Goal: Information Seeking & Learning: Learn about a topic

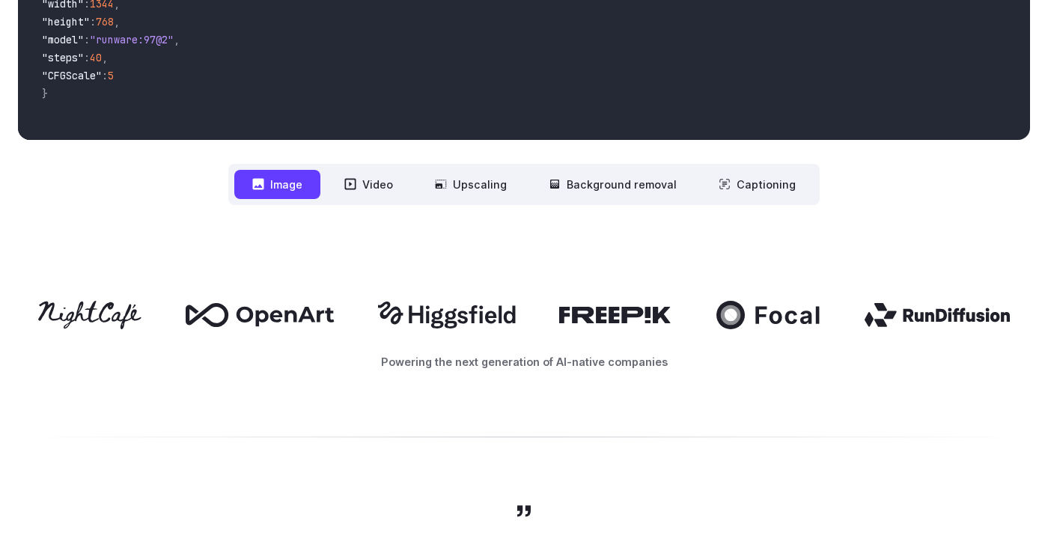
scroll to position [755, 0]
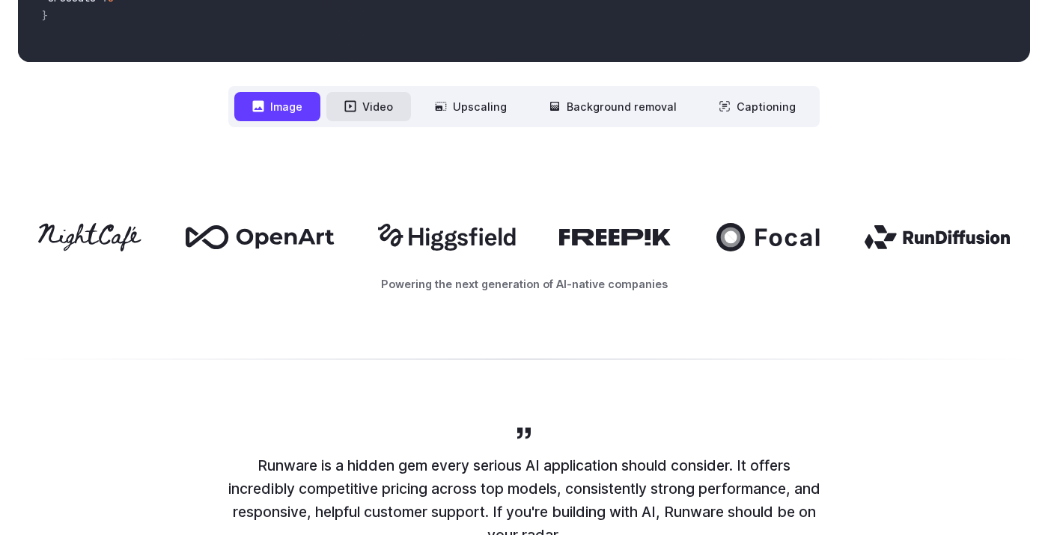
click at [372, 109] on button "Video" at bounding box center [368, 106] width 85 height 29
click at [300, 117] on button "Image" at bounding box center [277, 106] width 86 height 29
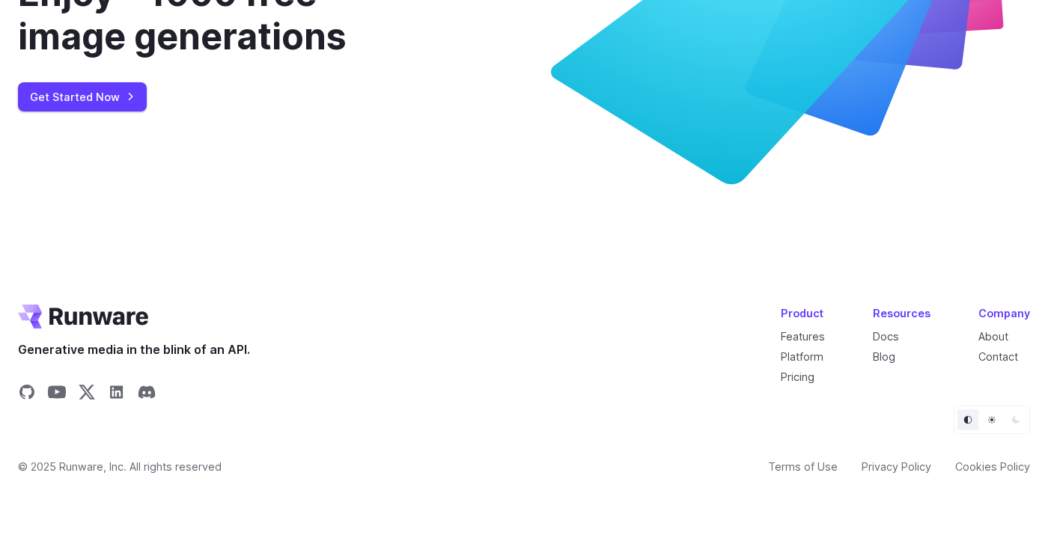
scroll to position [5505, 0]
click at [119, 112] on link "Get Started Now" at bounding box center [82, 96] width 129 height 29
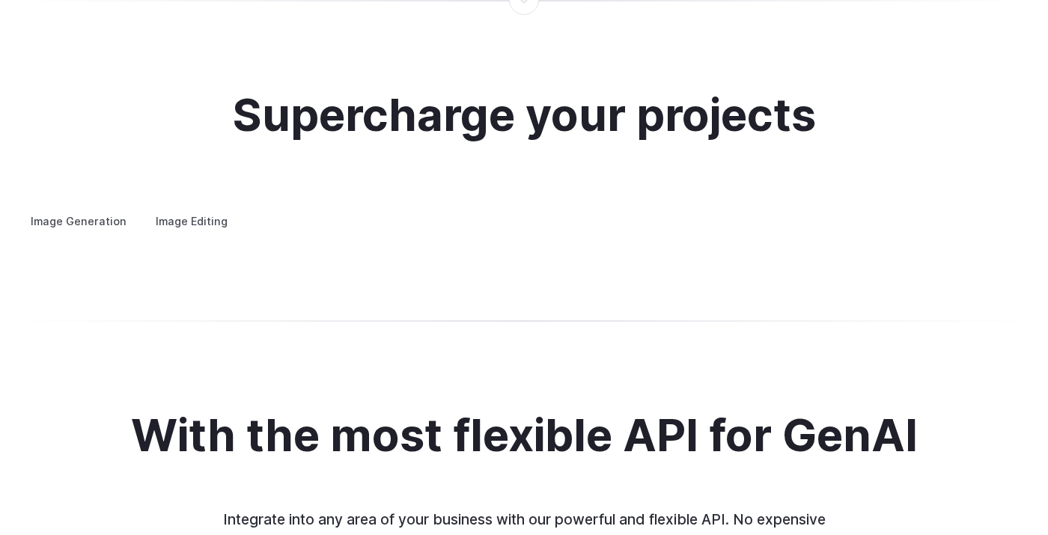
scroll to position [2829, 0]
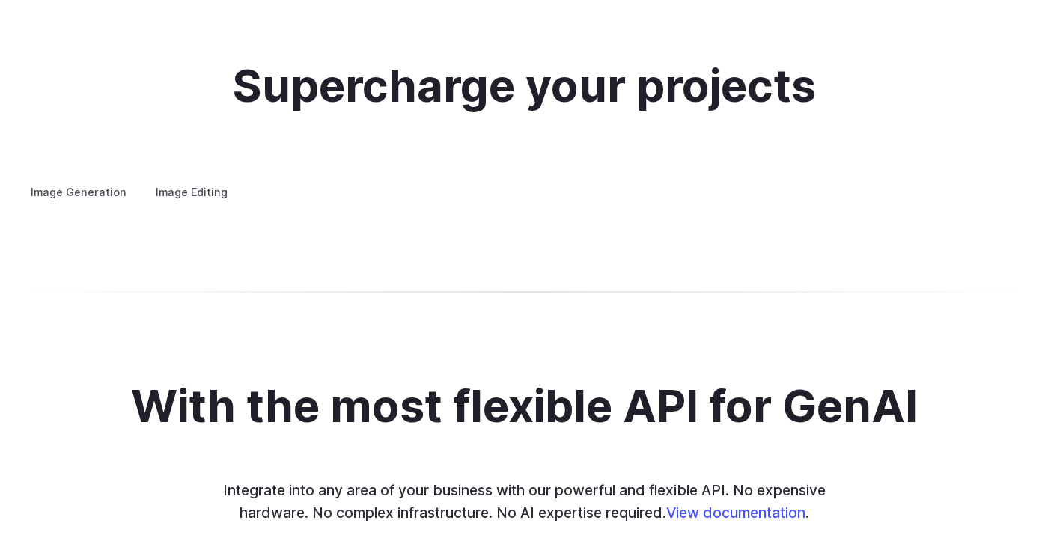
click at [0, 0] on p "Create avatars in any style you desire – whether abstract, cartoonish, or reali…" at bounding box center [0, 0] width 0 height 0
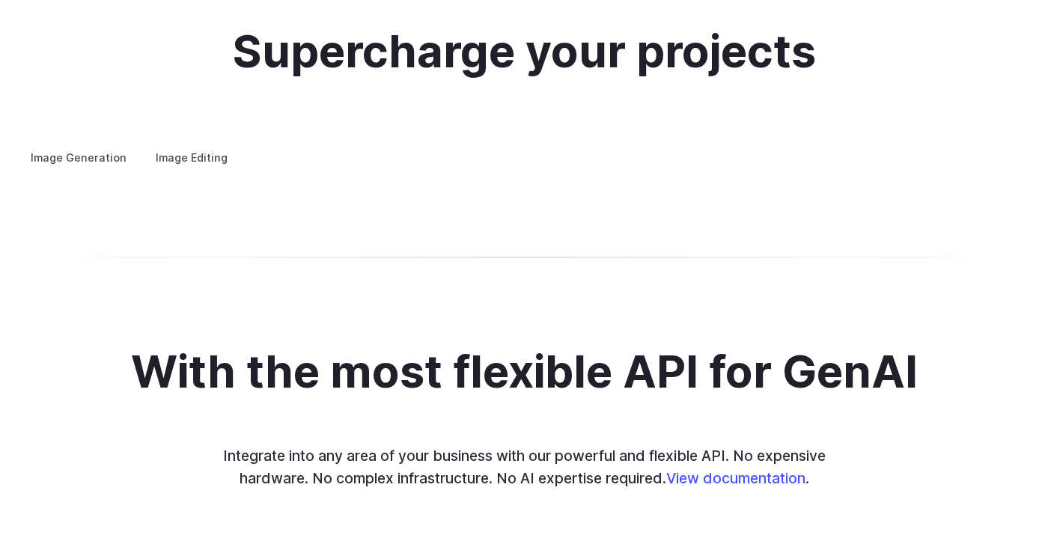
scroll to position [2926, 0]
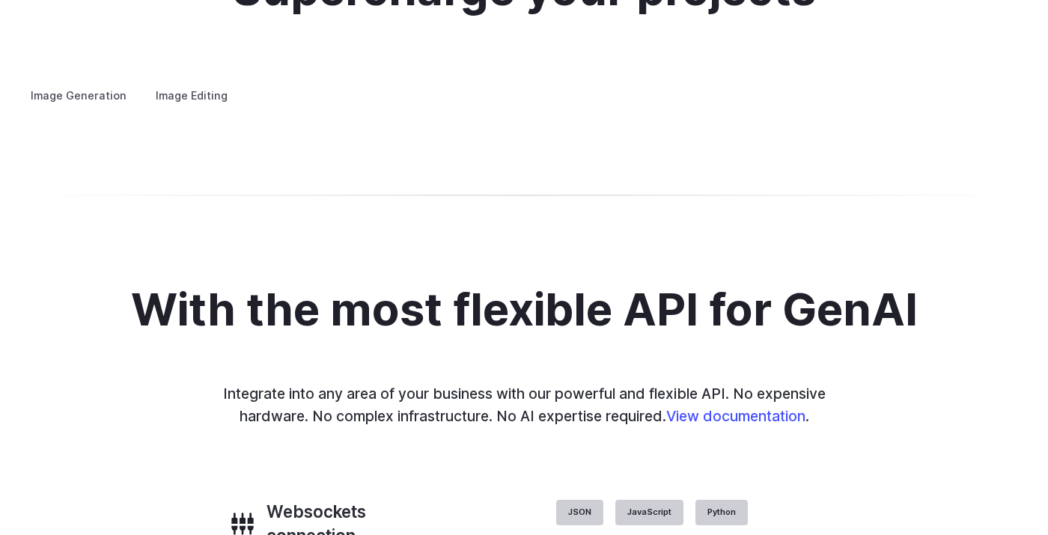
click at [0, 0] on button "Go to 1 of 4" at bounding box center [0, 0] width 0 height 0
click at [0, 0] on div at bounding box center [0, 0] width 0 height 0
click at [0, 0] on button "Go to 2 of 4" at bounding box center [0, 0] width 0 height 0
click at [0, 0] on button "Go to 3 of 4" at bounding box center [0, 0] width 0 height 0
click at [0, 0] on button "Go to 4 of 4" at bounding box center [0, 0] width 0 height 0
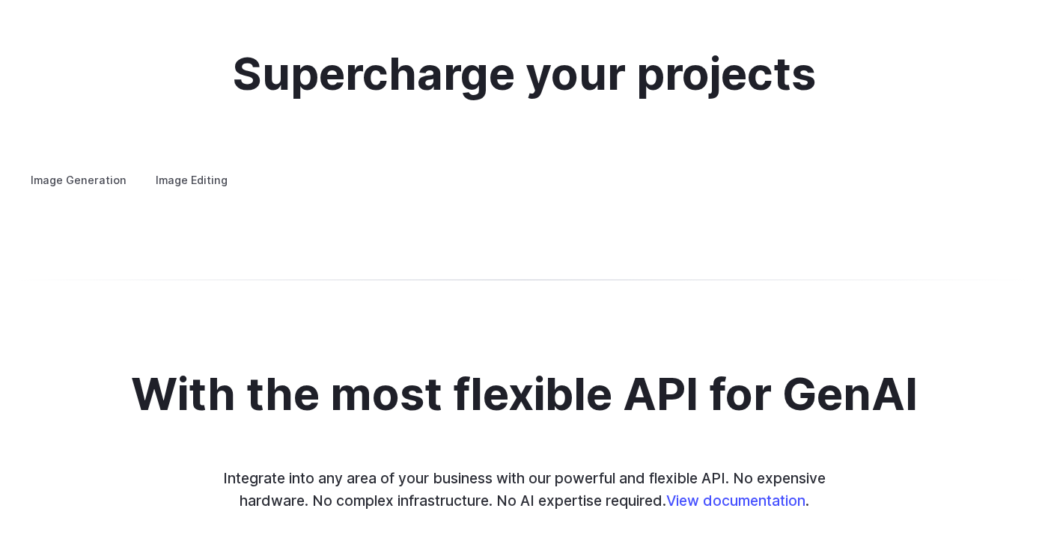
scroll to position [2826, 0]
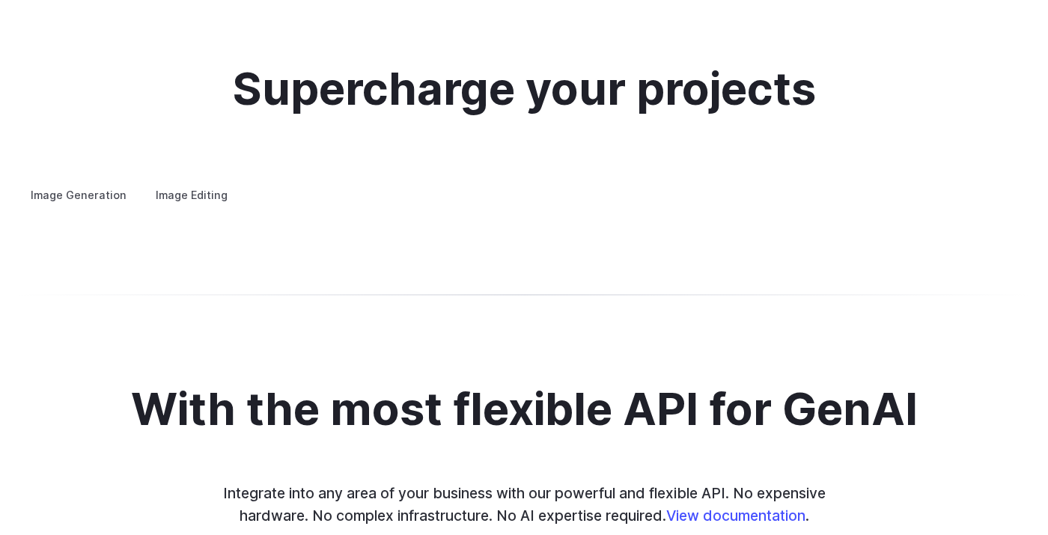
click at [0, 0] on summary "Concept design" at bounding box center [0, 0] width 0 height 0
click at [0, 0] on summary "Creative styling" at bounding box center [0, 0] width 0 height 0
click at [0, 0] on summary "Architecture" at bounding box center [0, 0] width 0 height 0
click at [0, 0] on summary "Product design" at bounding box center [0, 0] width 0 height 0
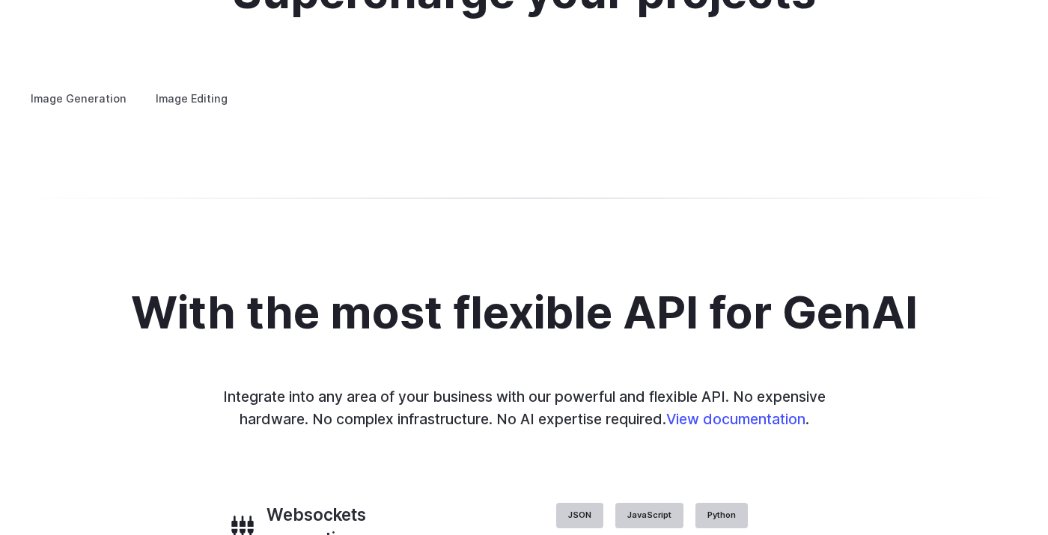
scroll to position [2926, 0]
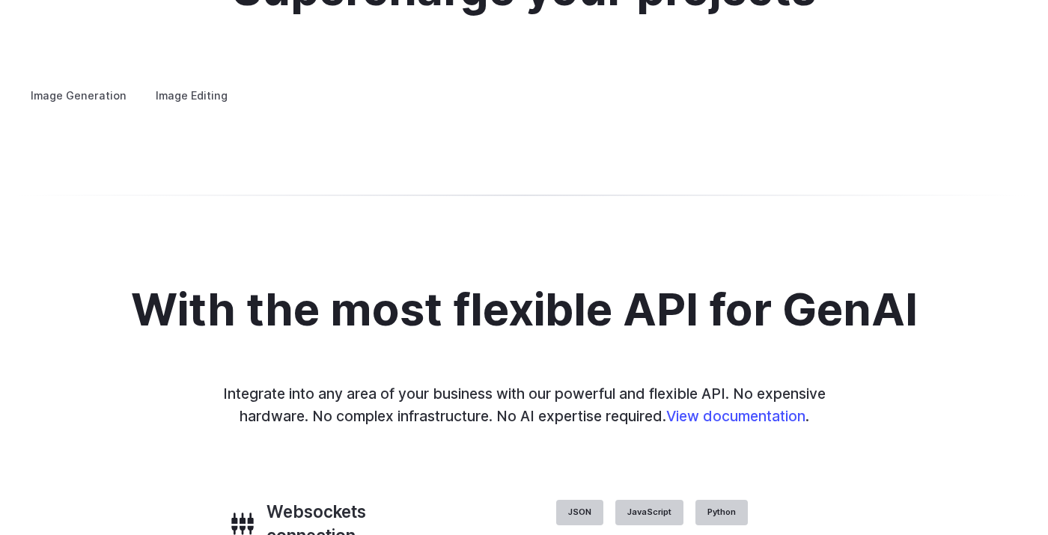
click at [0, 0] on summary "Personalized assets" at bounding box center [0, 0] width 0 height 0
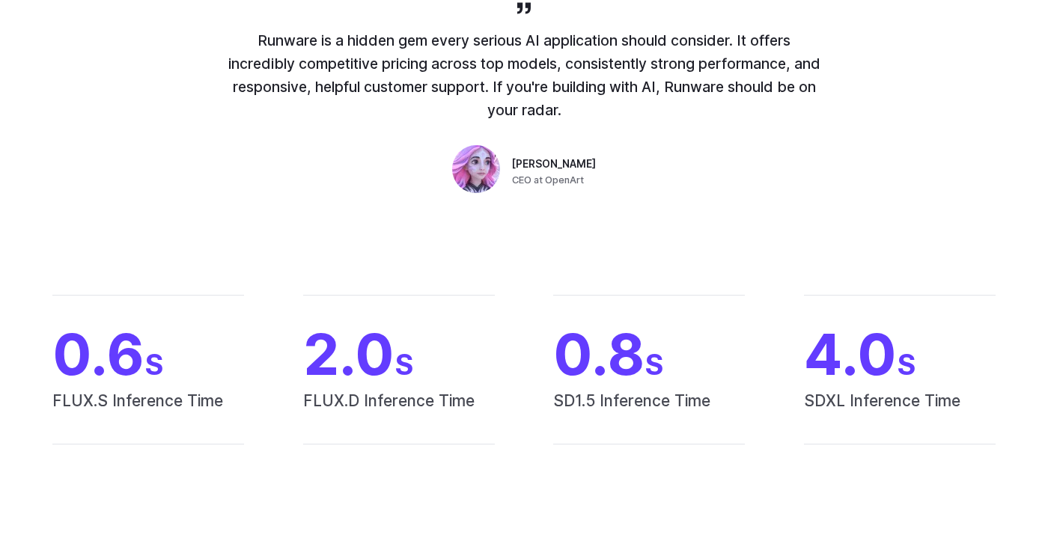
scroll to position [1222, 0]
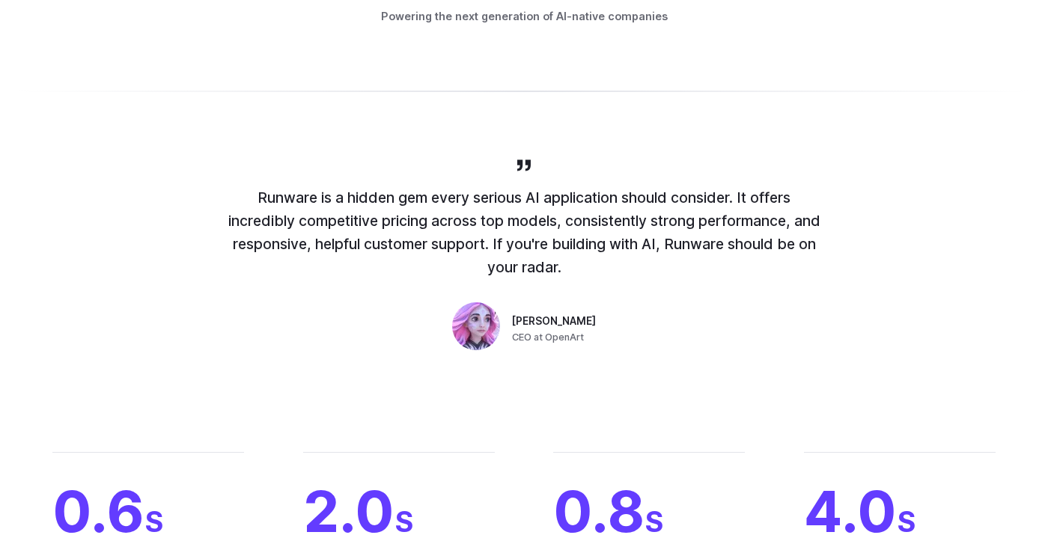
scroll to position [913, 0]
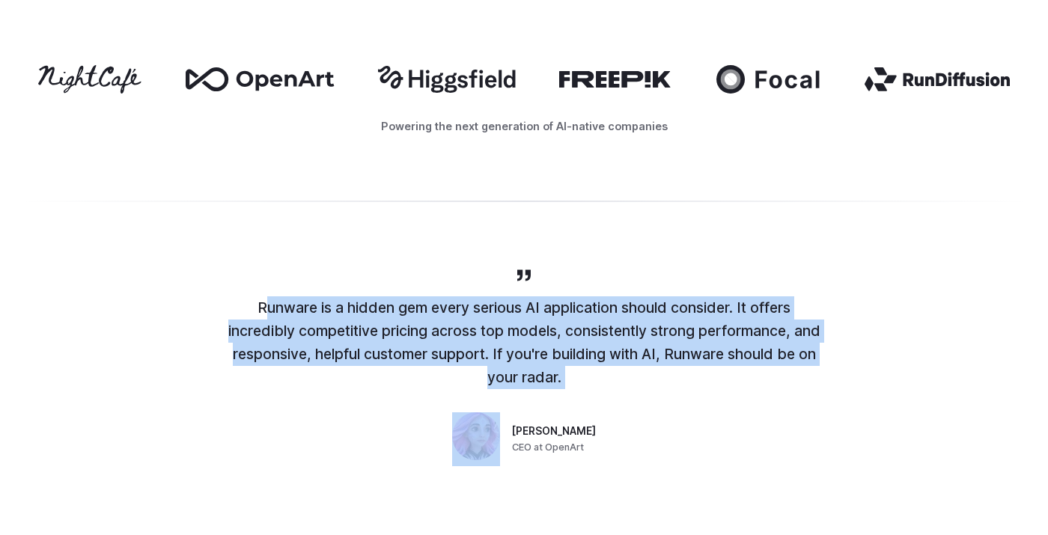
drag, startPoint x: 257, startPoint y: 306, endPoint x: 578, endPoint y: 403, distance: 335.3
click at [578, 403] on div "Runware is a hidden gem every serious AI application should consider. It offers…" at bounding box center [524, 365] width 599 height 199
click at [572, 384] on p "Runware is a hidden gem every serious AI application should consider. It offers…" at bounding box center [524, 342] width 599 height 92
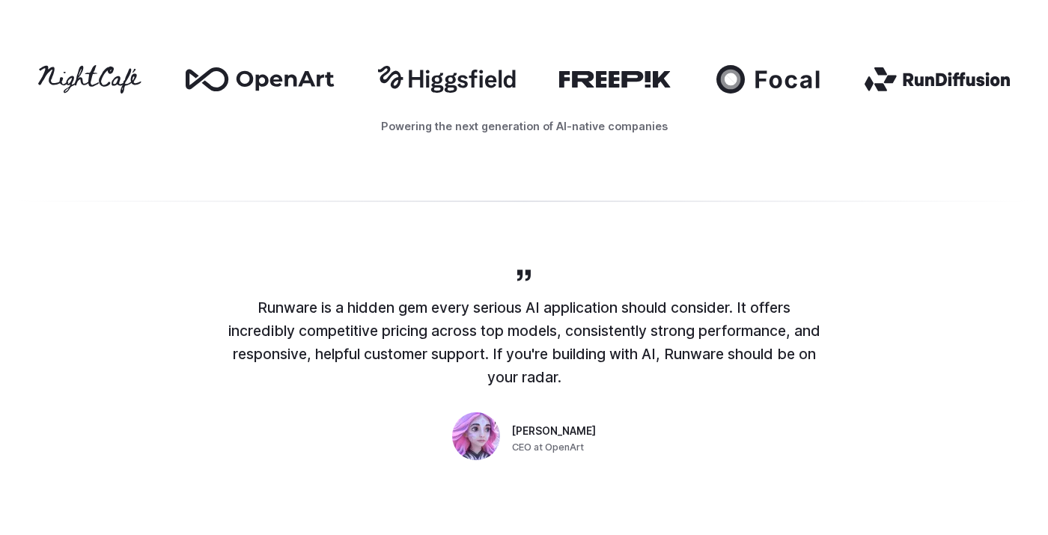
drag, startPoint x: 255, startPoint y: 307, endPoint x: 573, endPoint y: 374, distance: 325.2
click at [573, 374] on p "Runware is a hidden gem every serious AI application should consider. It offers…" at bounding box center [524, 342] width 599 height 92
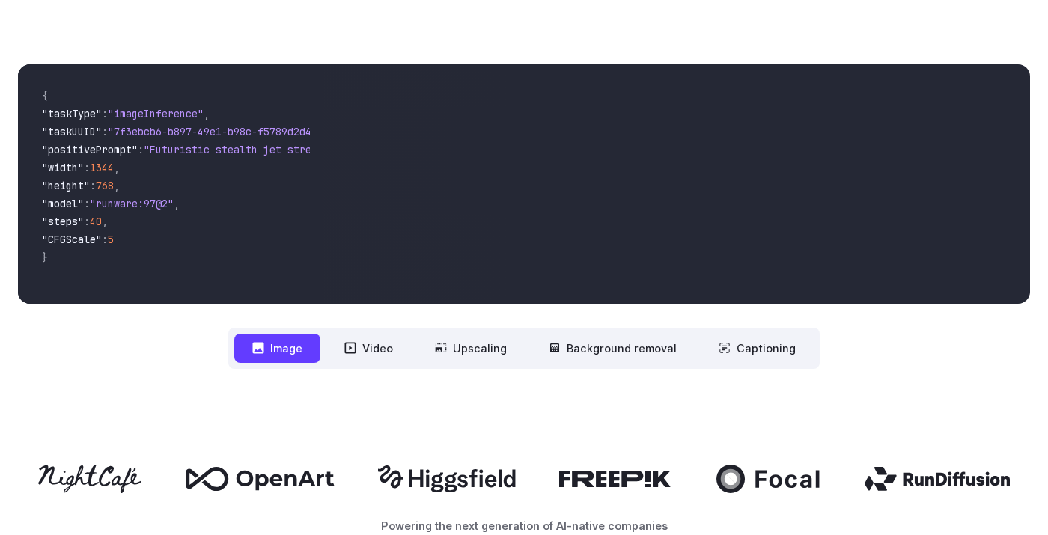
scroll to position [497, 0]
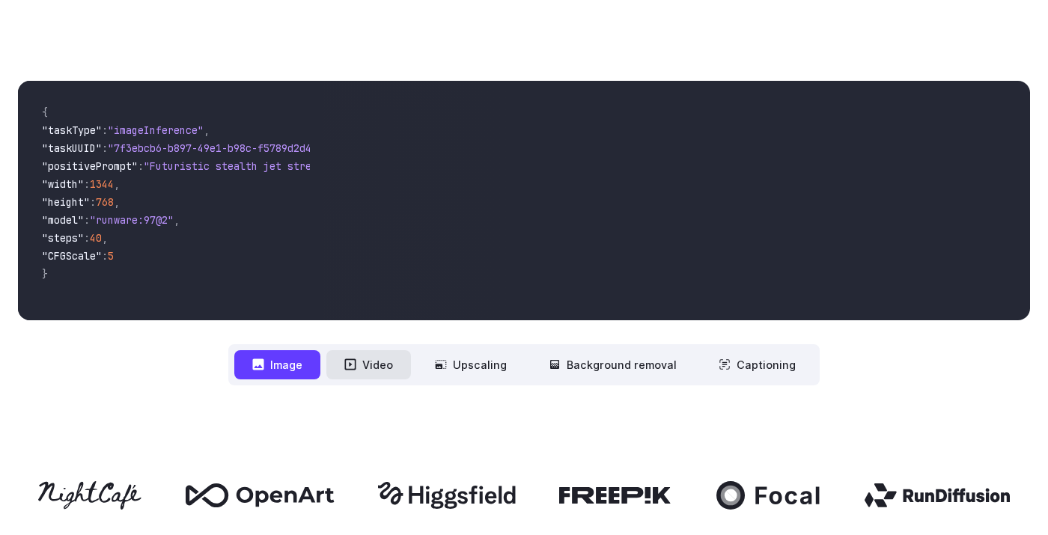
click at [376, 364] on button "Video" at bounding box center [368, 364] width 85 height 29
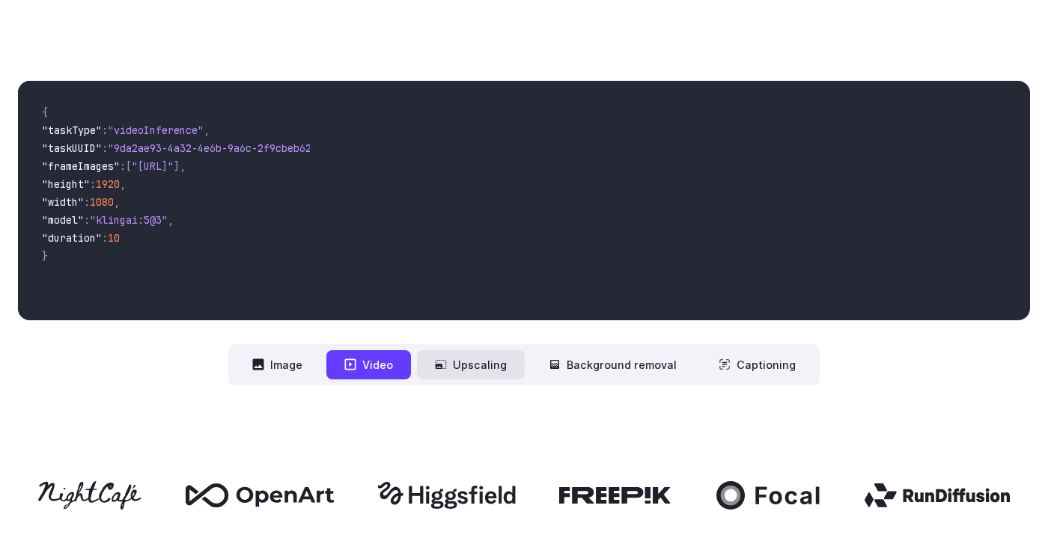
click at [447, 366] on icon at bounding box center [441, 365] width 12 height 12
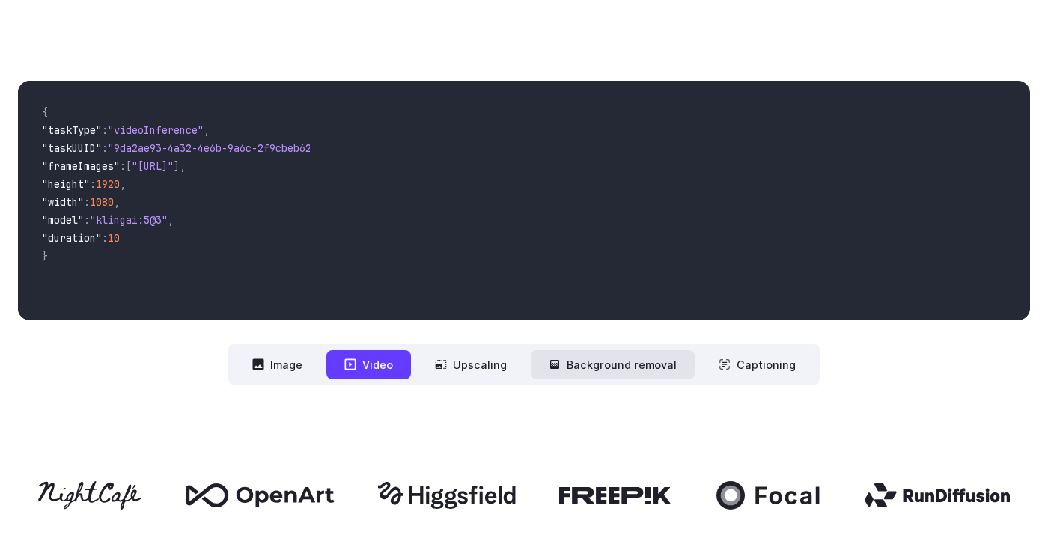
click at [633, 365] on button "Background removal" at bounding box center [613, 364] width 164 height 29
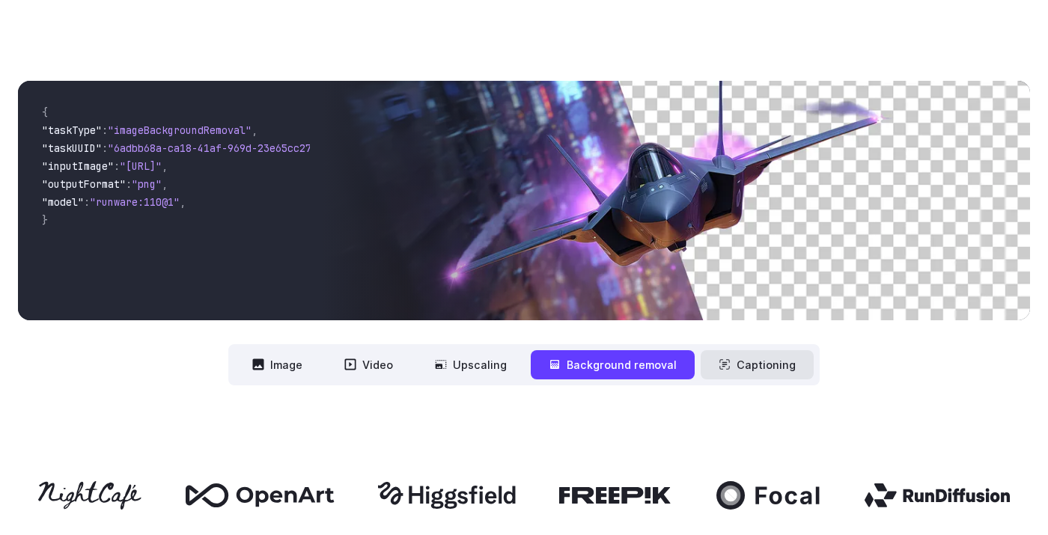
click at [743, 372] on button "Captioning" at bounding box center [757, 364] width 113 height 29
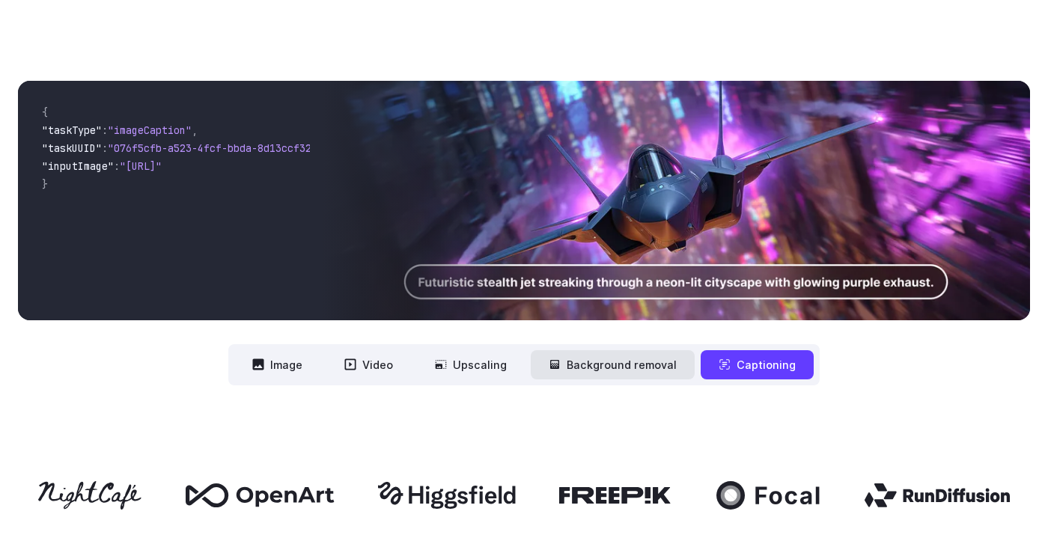
click at [648, 365] on button "Background removal" at bounding box center [613, 364] width 164 height 29
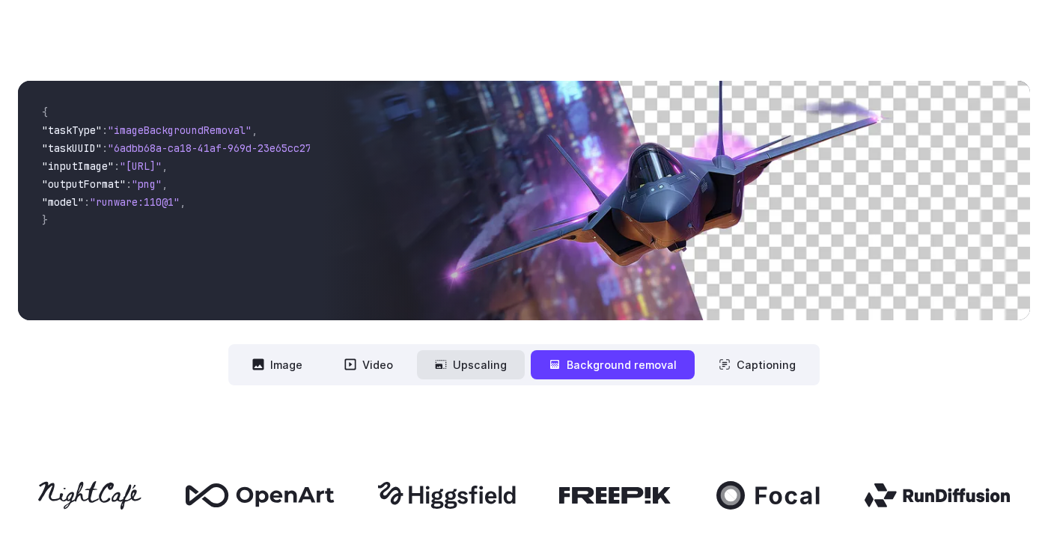
click at [490, 364] on button "Upscaling" at bounding box center [471, 364] width 108 height 29
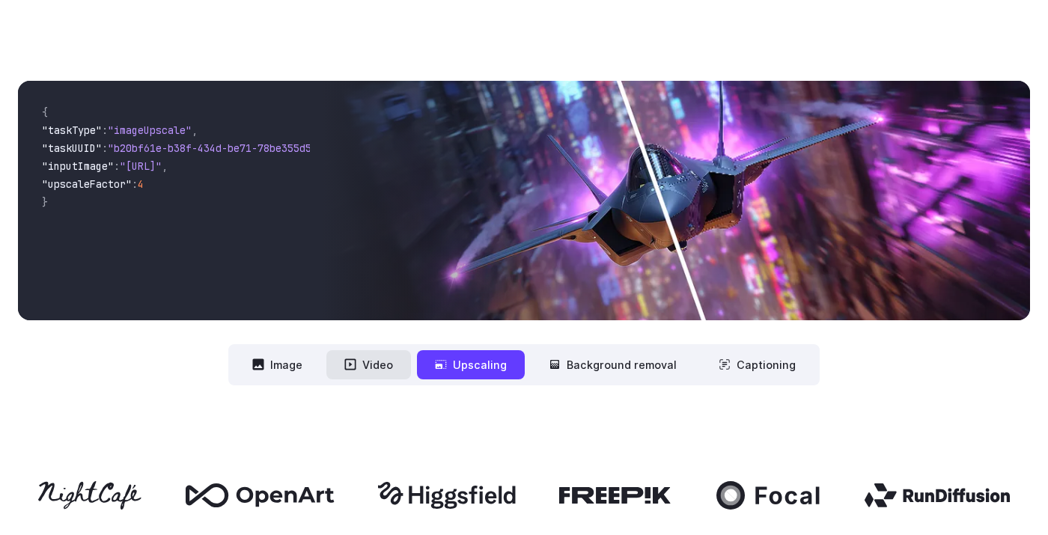
click at [379, 367] on button "Video" at bounding box center [368, 364] width 85 height 29
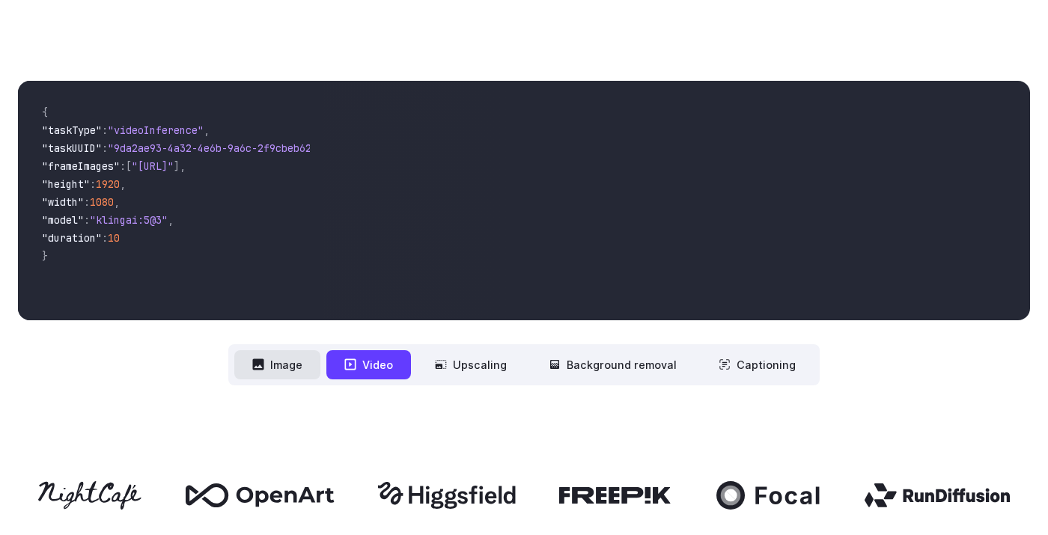
click at [287, 356] on button "Image" at bounding box center [277, 364] width 86 height 29
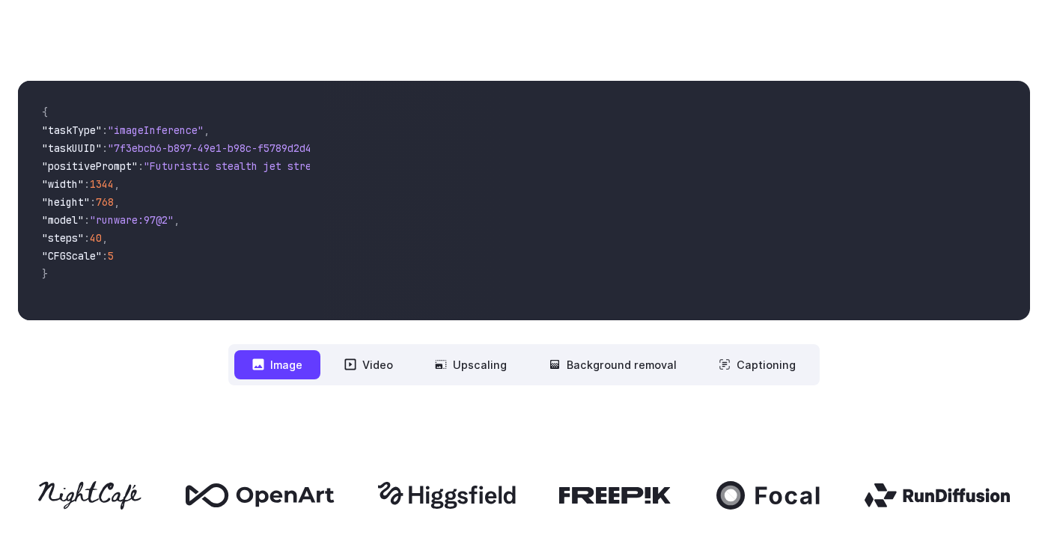
scroll to position [645, 0]
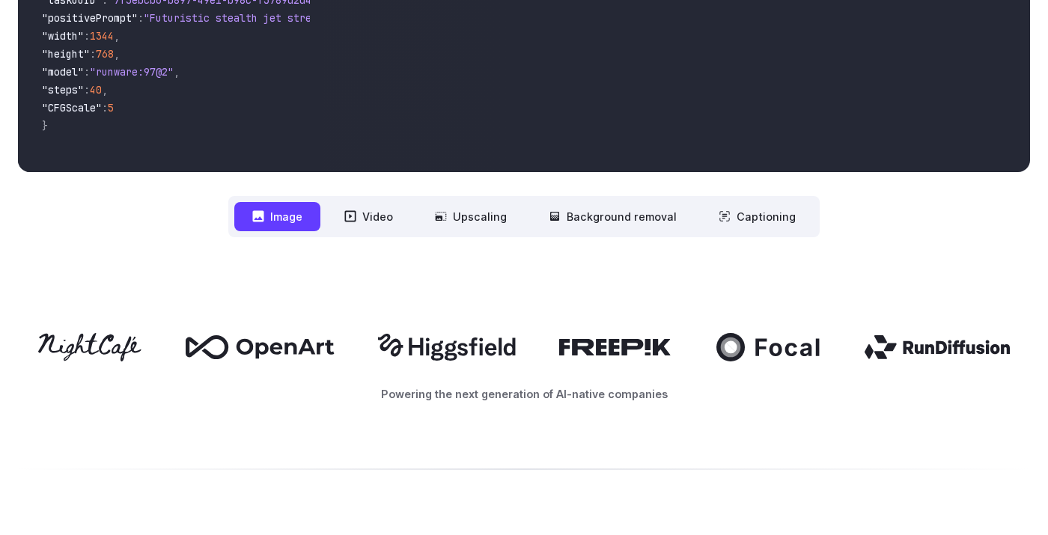
click at [263, 349] on icon at bounding box center [260, 347] width 149 height 24
